Goal: Information Seeking & Learning: Learn about a topic

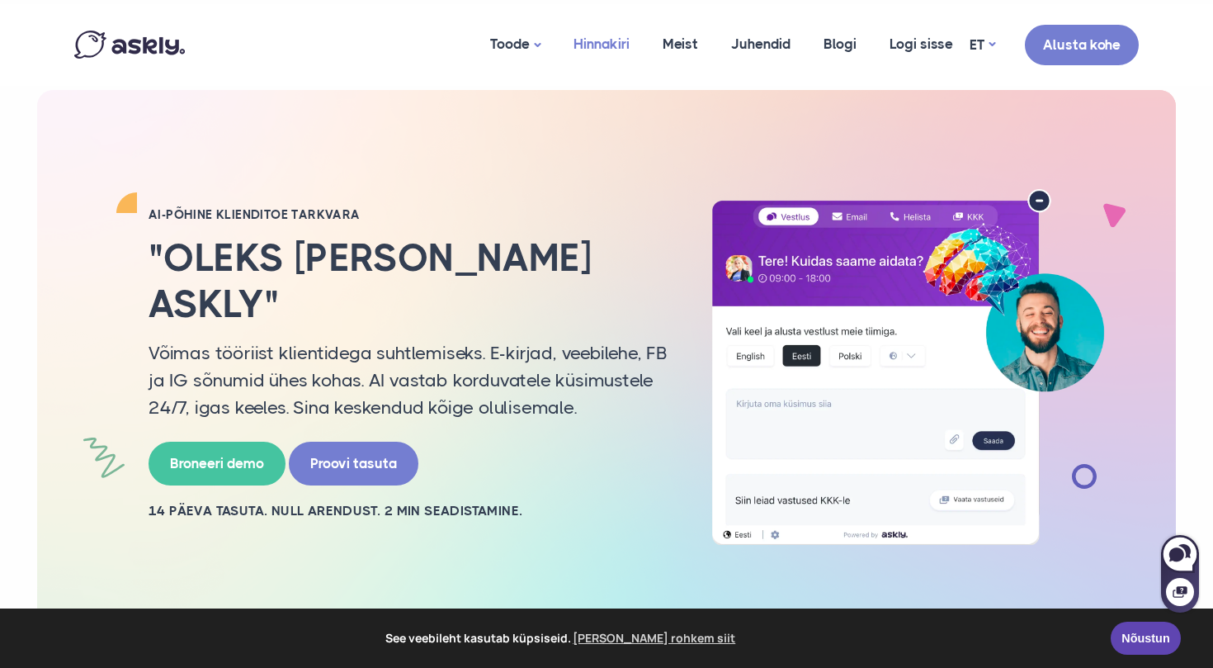
click at [619, 43] on link "Hinnakiri" at bounding box center [601, 44] width 89 height 80
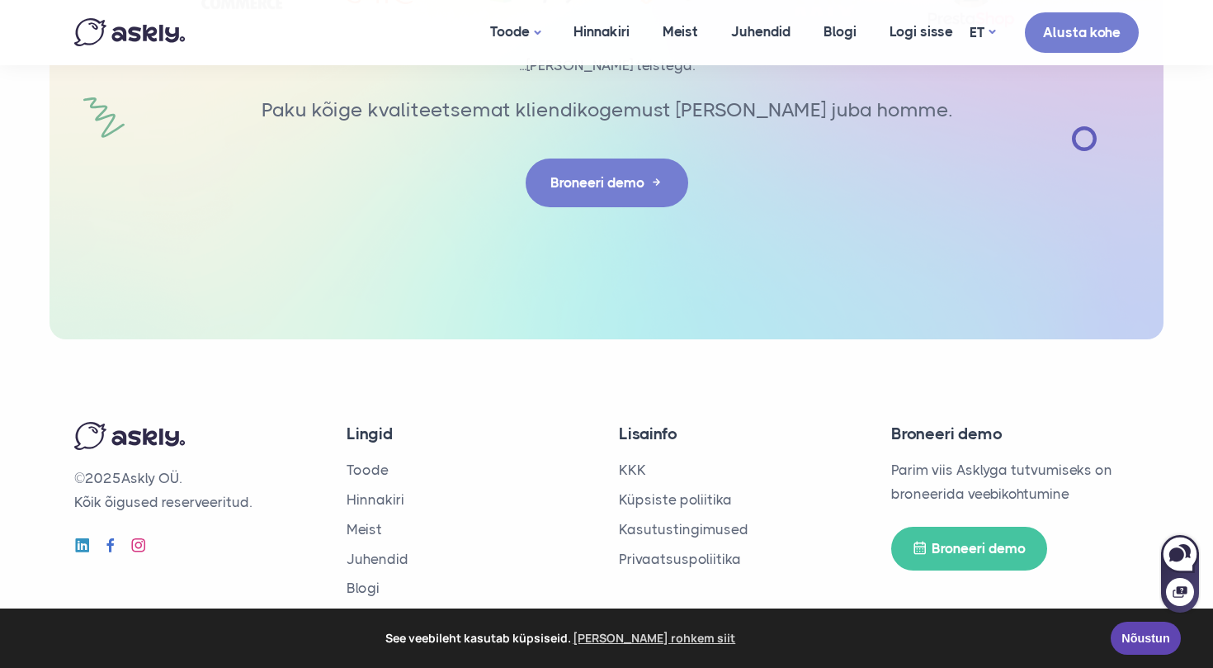
scroll to position [2855, 0]
click at [368, 465] on link "Toode" at bounding box center [368, 470] width 42 height 17
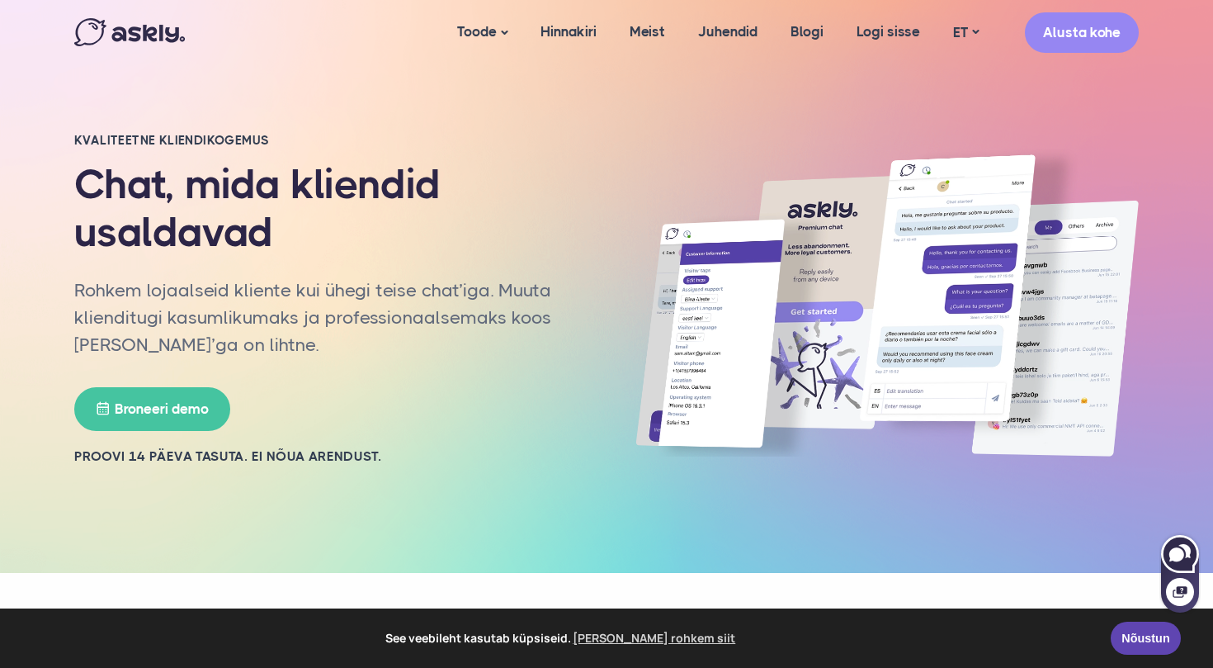
click at [1177, 546] on icon at bounding box center [1179, 553] width 35 height 35
select select "**"
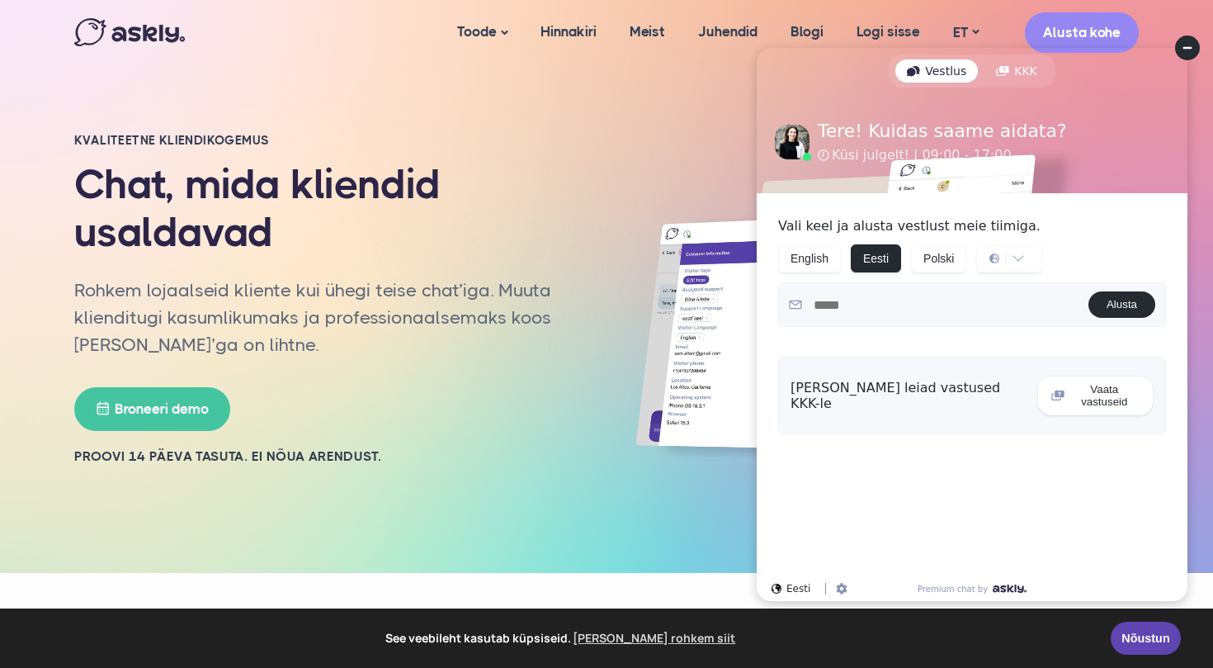
click at [1194, 51] on circle at bounding box center [1187, 47] width 25 height 25
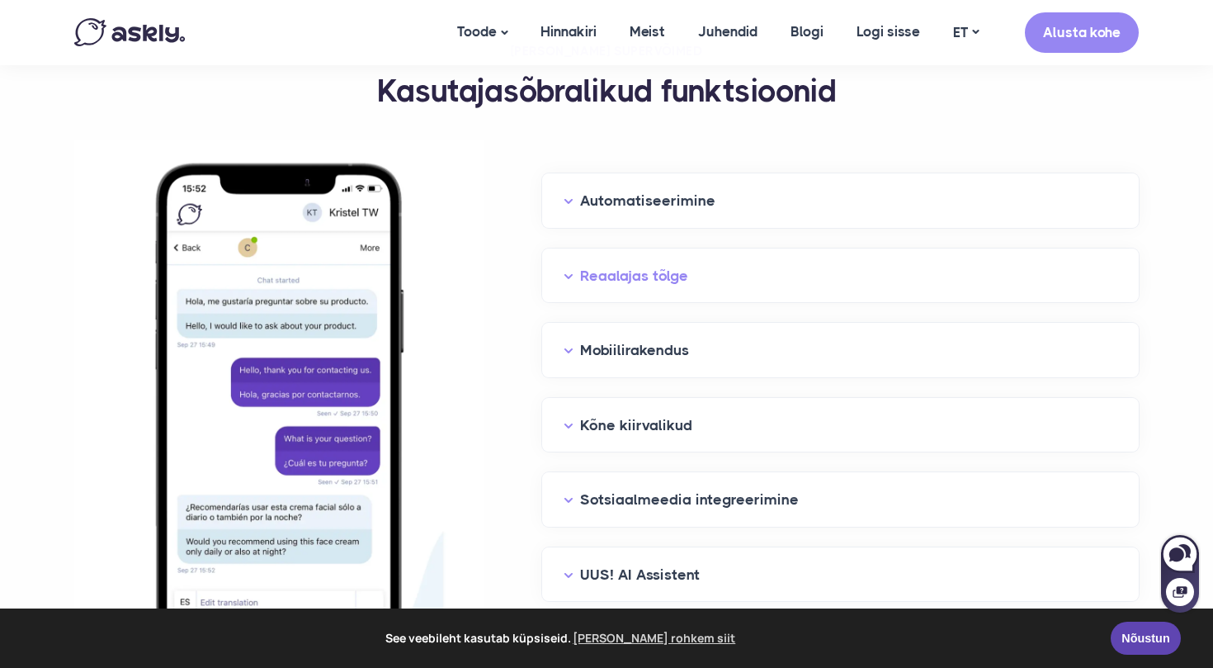
scroll to position [1677, 0]
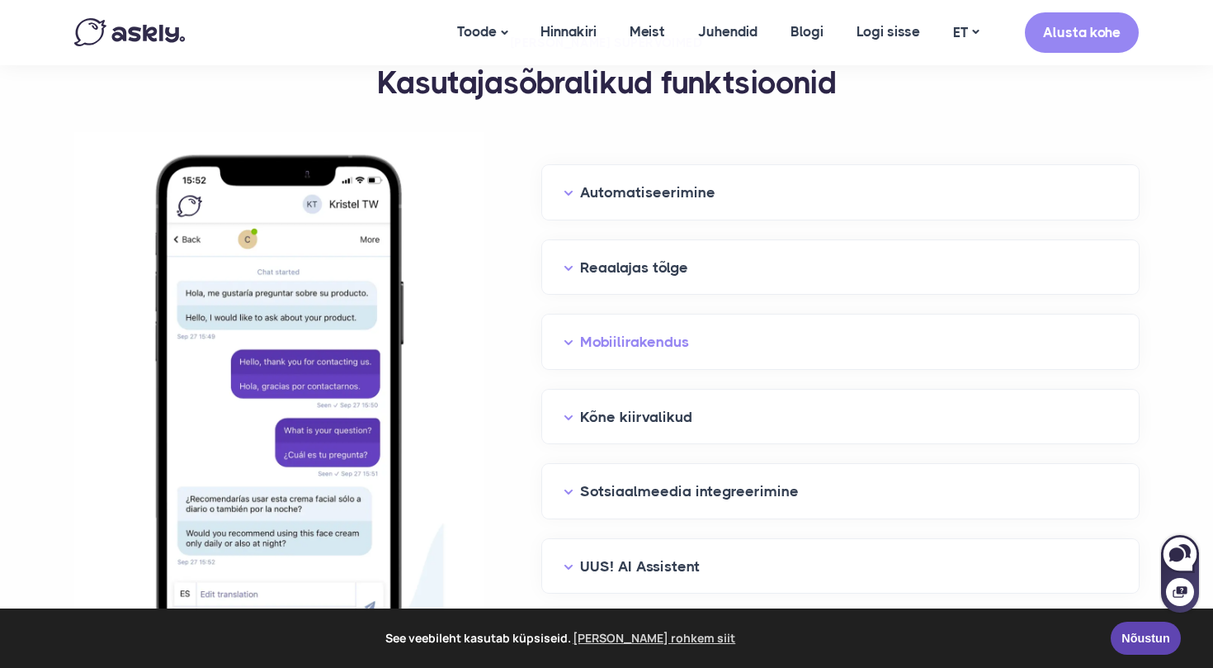
click at [575, 338] on button "Mobiilirakendus" at bounding box center [841, 342] width 554 height 26
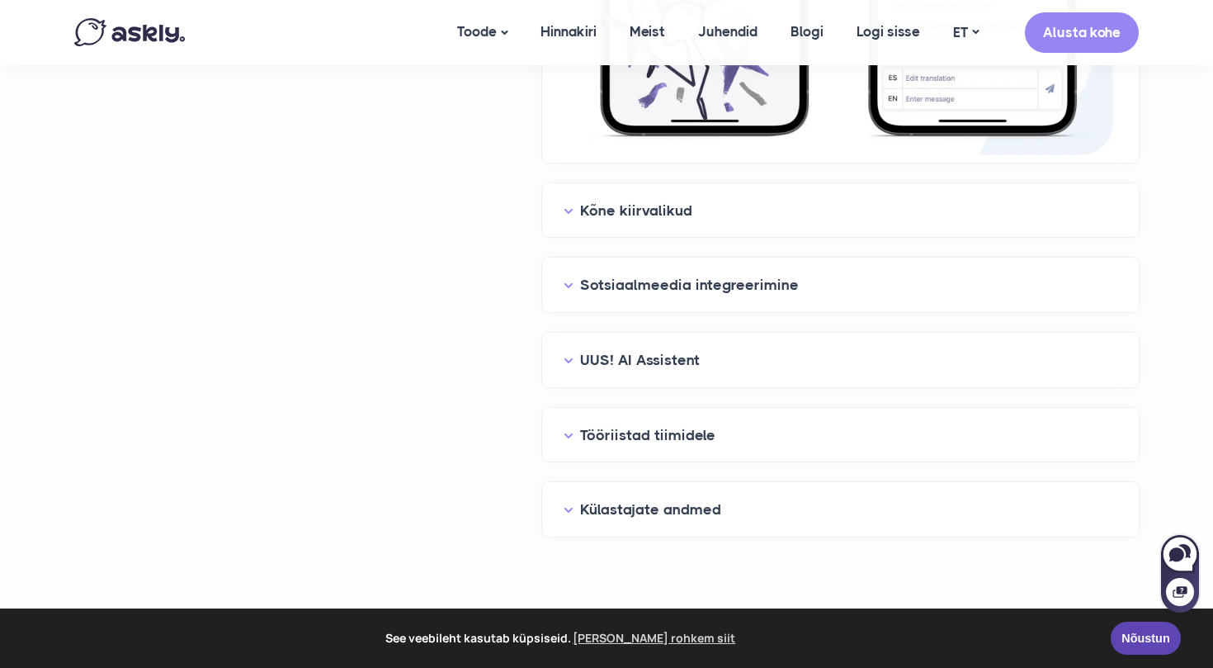
scroll to position [2443, 0]
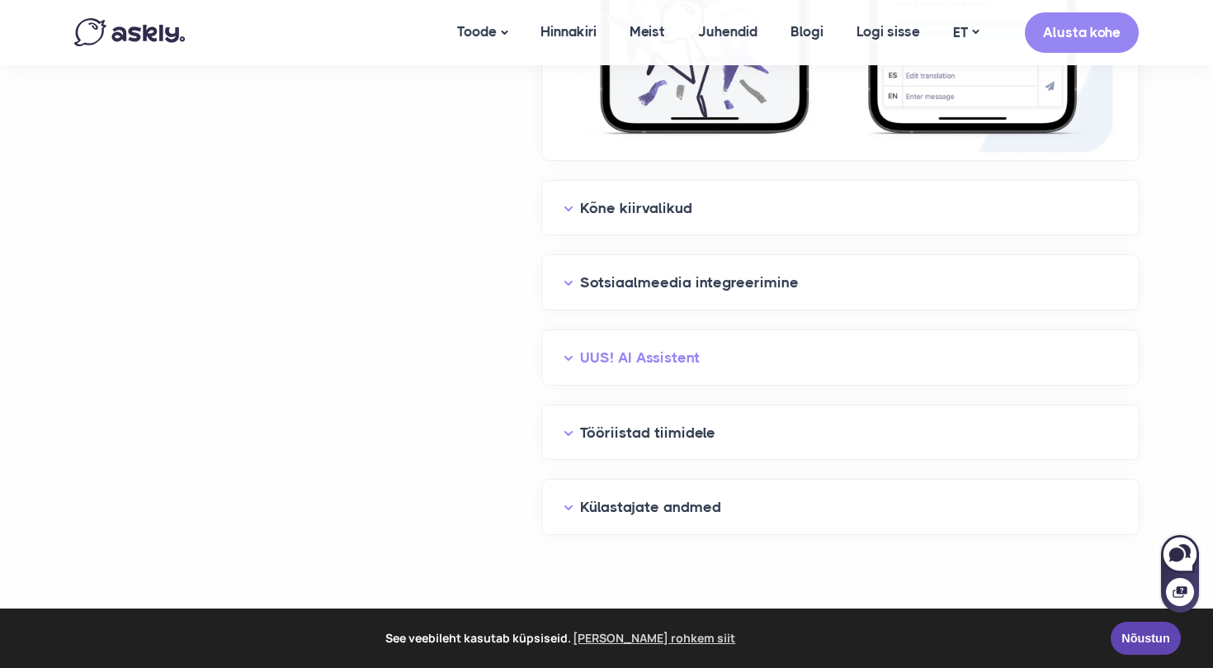
click at [610, 358] on button "UUS! AI Assistent" at bounding box center [841, 358] width 554 height 26
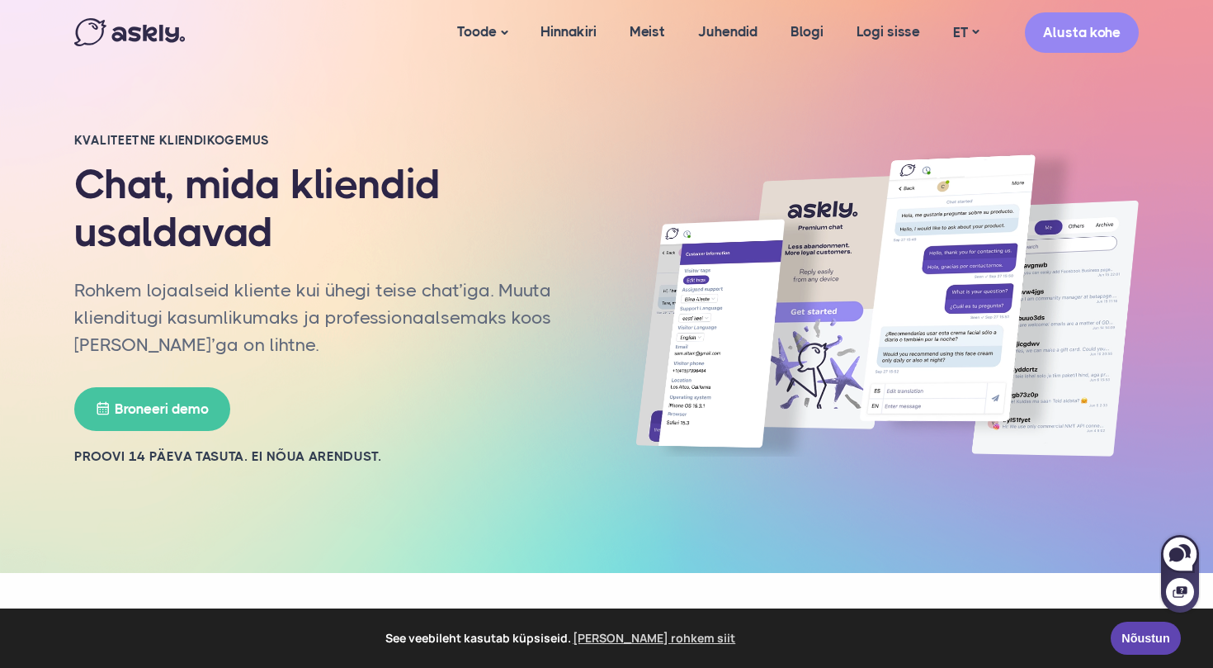
scroll to position [0, 0]
click at [744, 21] on link "Juhendid" at bounding box center [728, 32] width 92 height 64
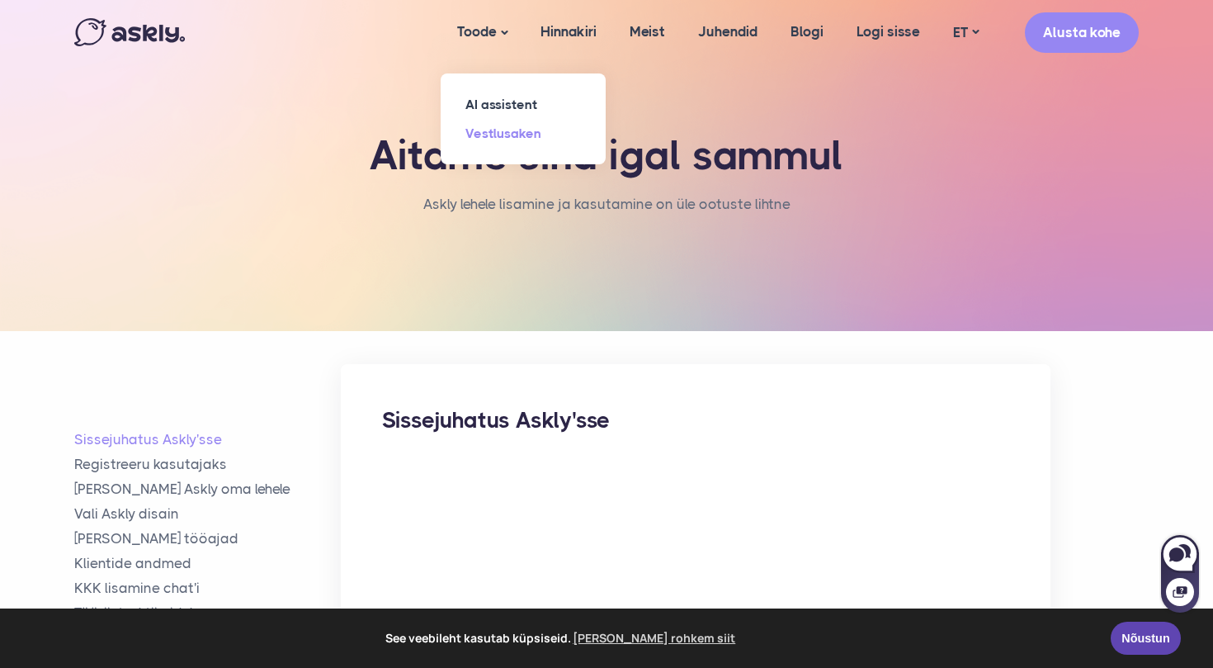
click at [509, 135] on link "Vestlusaken" at bounding box center [523, 133] width 165 height 29
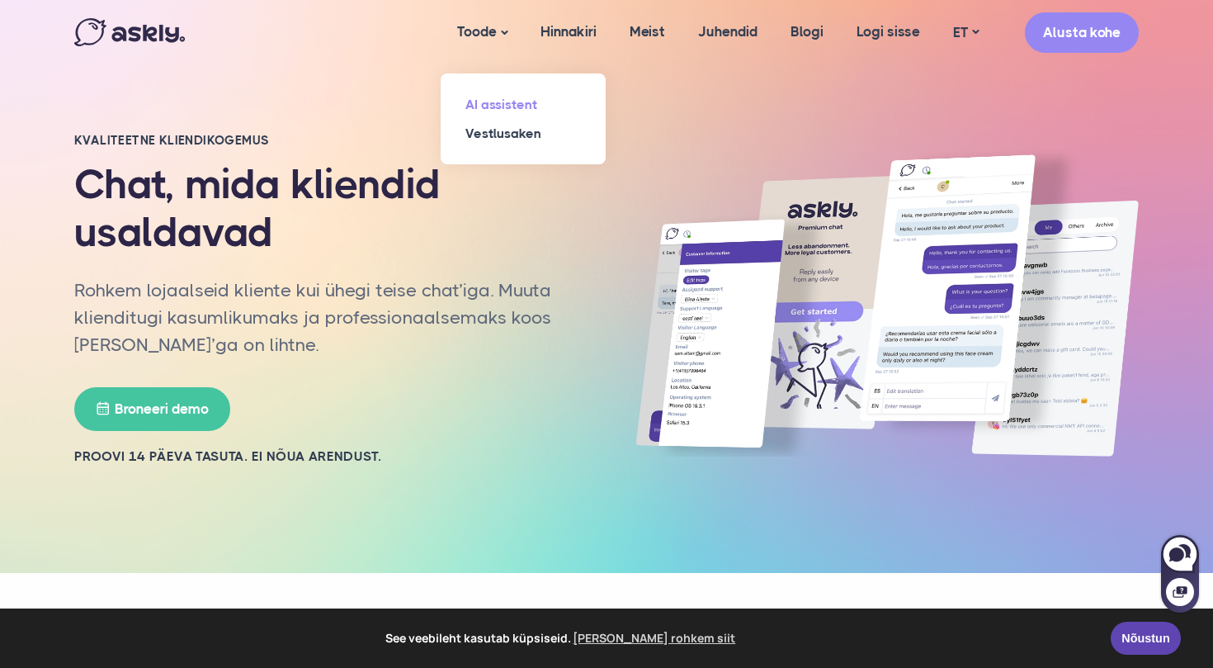
click at [484, 102] on link "AI assistent" at bounding box center [523, 104] width 165 height 29
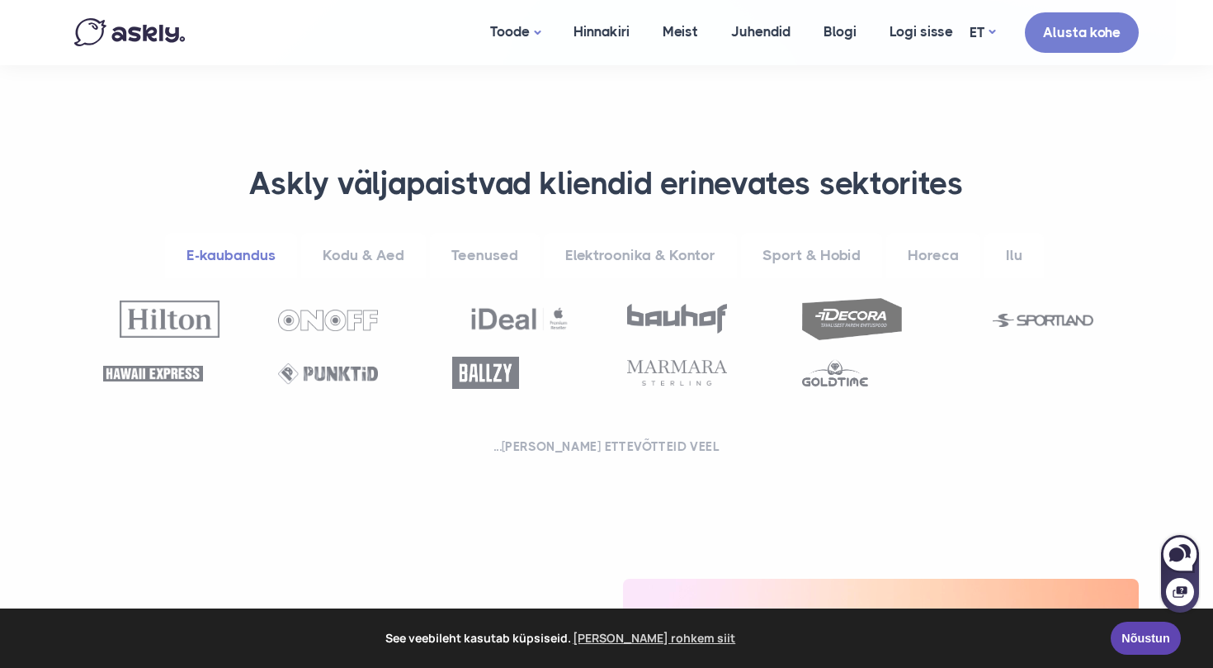
scroll to position [578, 0]
click at [360, 252] on link "Kodu & Aed" at bounding box center [363, 256] width 125 height 45
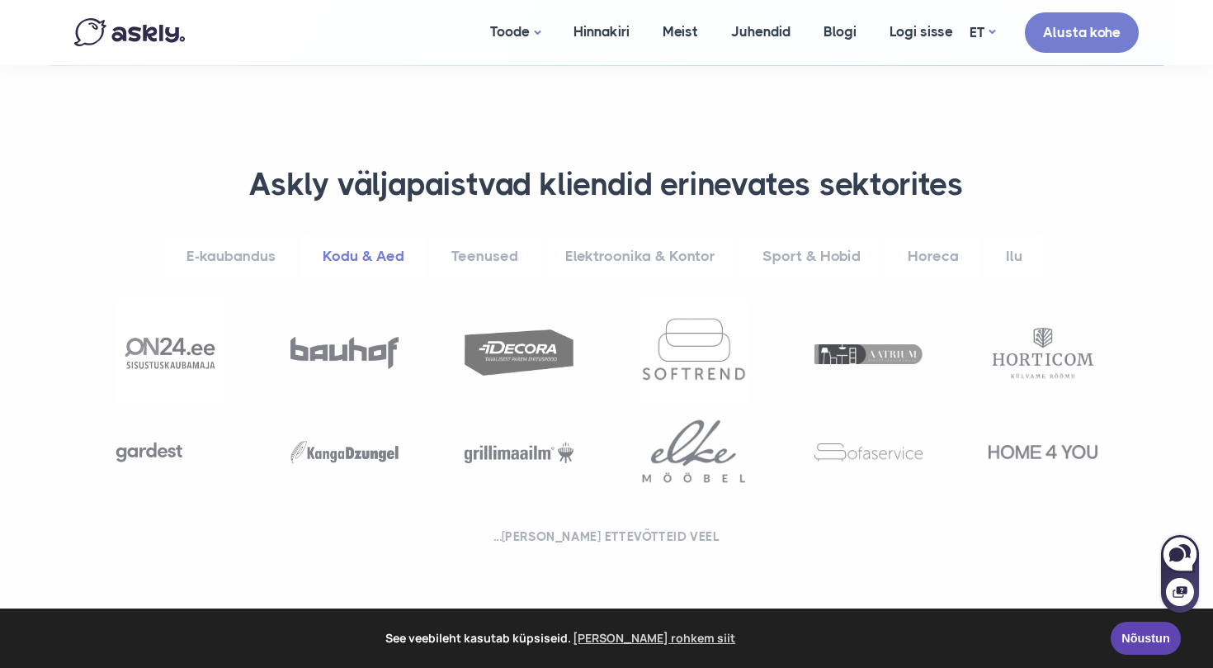
click at [249, 251] on link "E-kaubandus" at bounding box center [231, 256] width 132 height 45
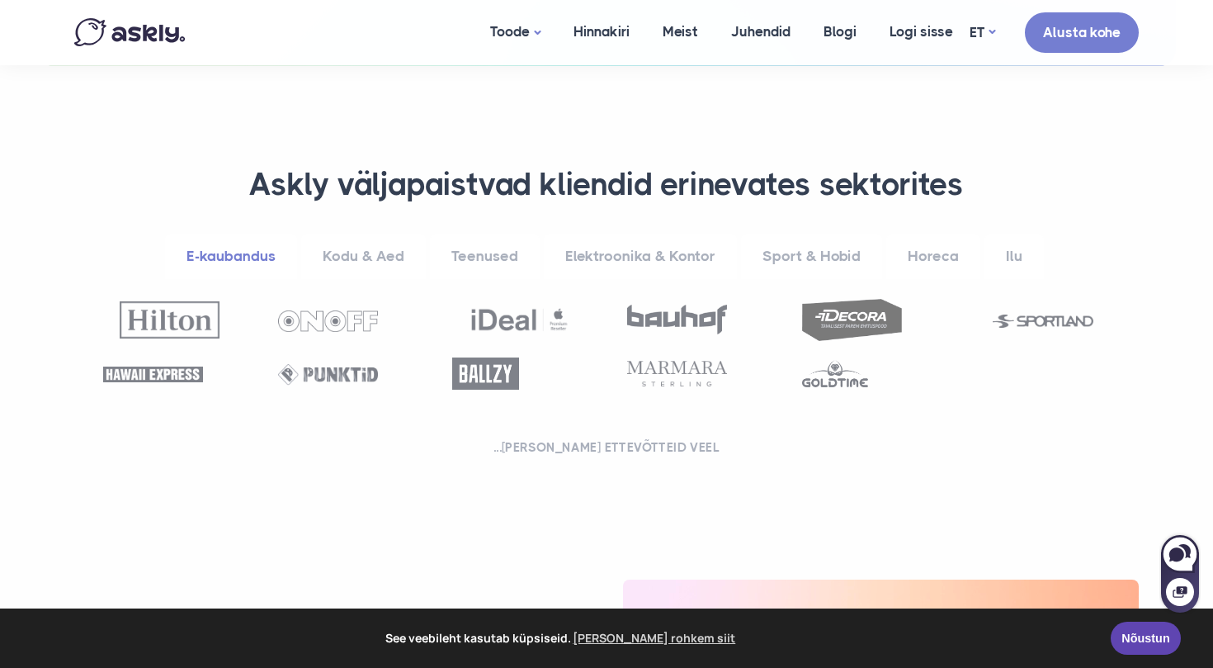
click at [669, 375] on img at bounding box center [677, 374] width 100 height 26
